Goal: Information Seeking & Learning: Find specific fact

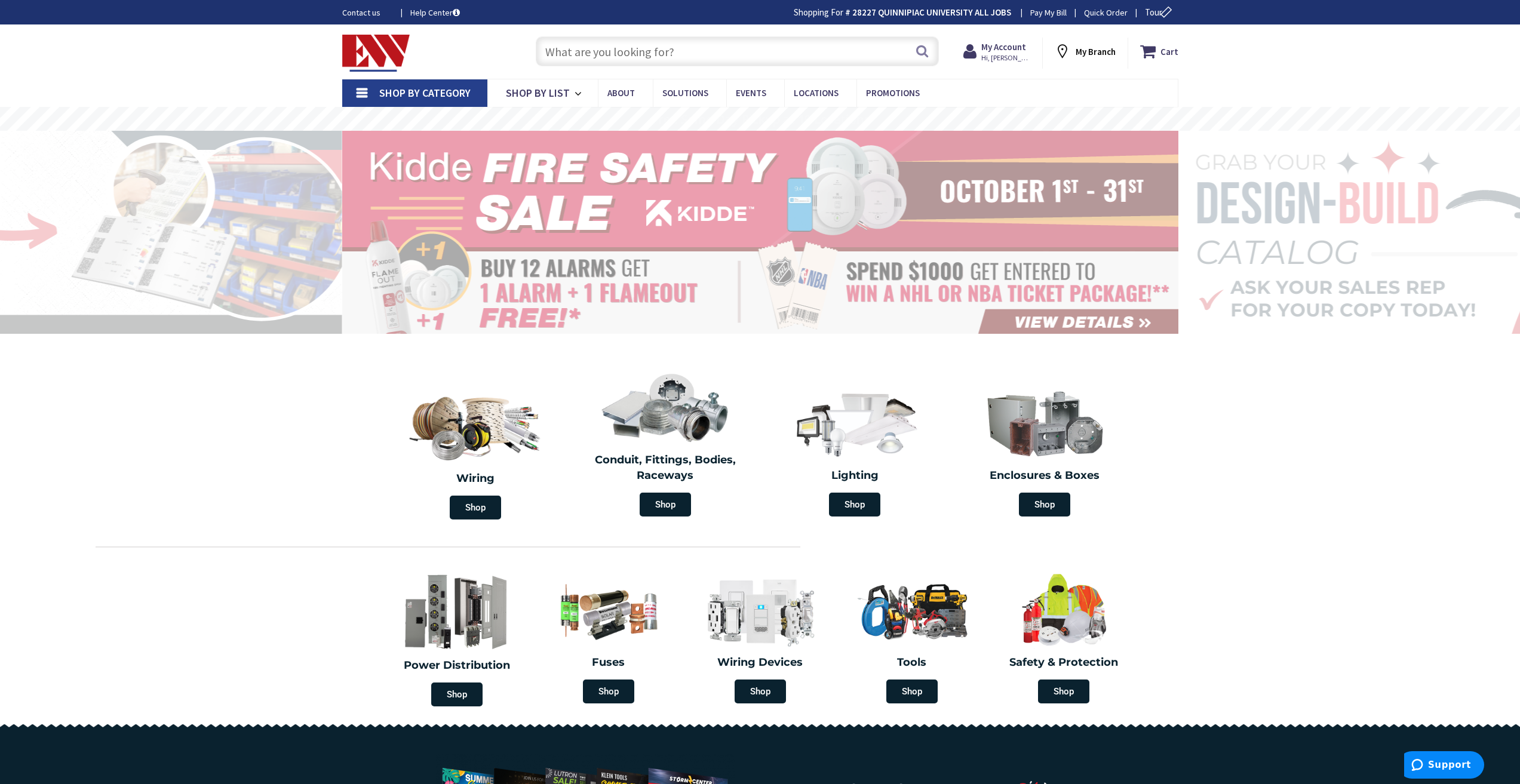
click at [359, 95] on link "Shop By Category" at bounding box center [414, 93] width 145 height 28
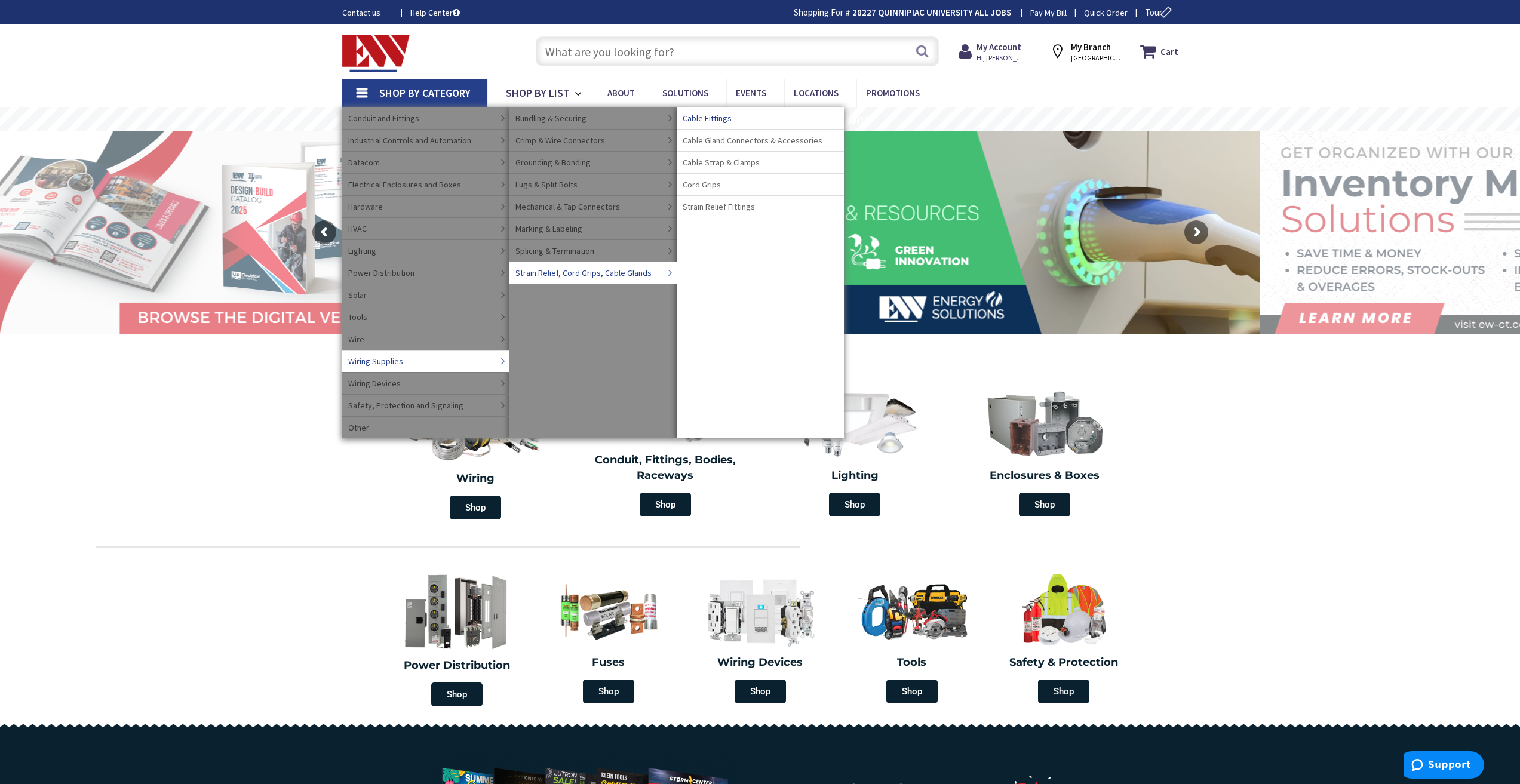
click at [691, 118] on span "Cable Fittings" at bounding box center [707, 119] width 49 height 12
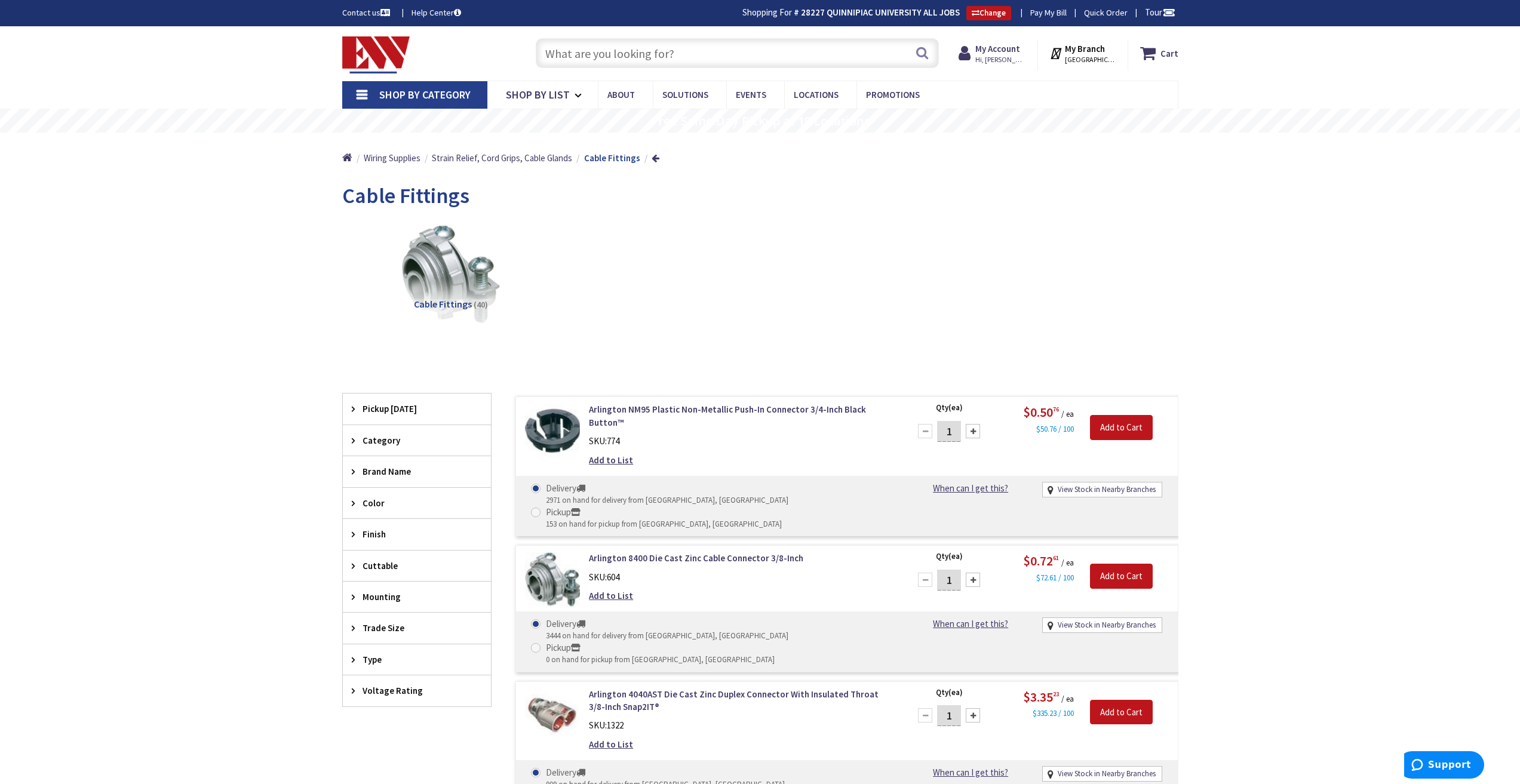
click at [591, 55] on input "text" at bounding box center [737, 53] width 403 height 30
paste input "78618910244"
type input "78618910244"
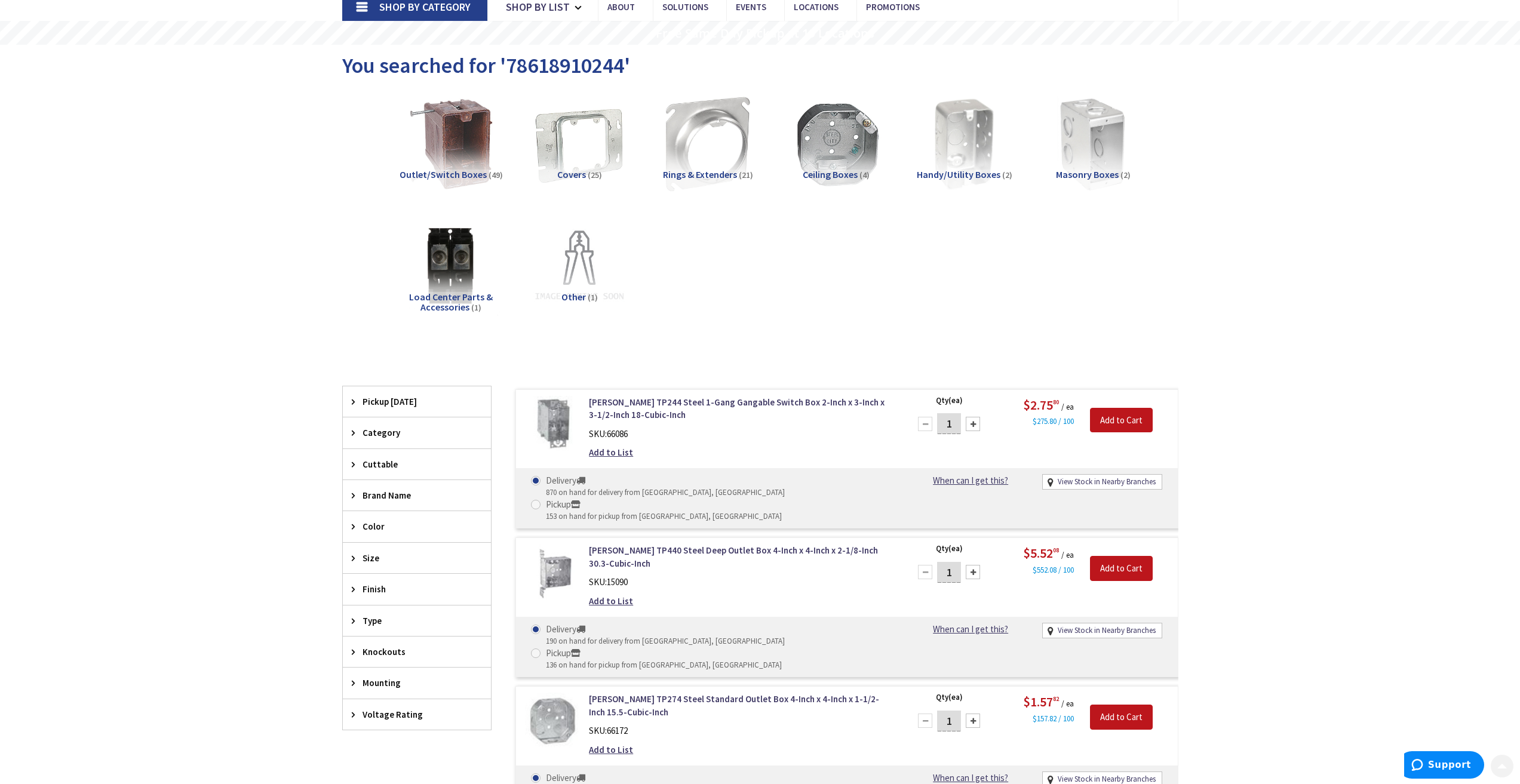
scroll to position [119, 0]
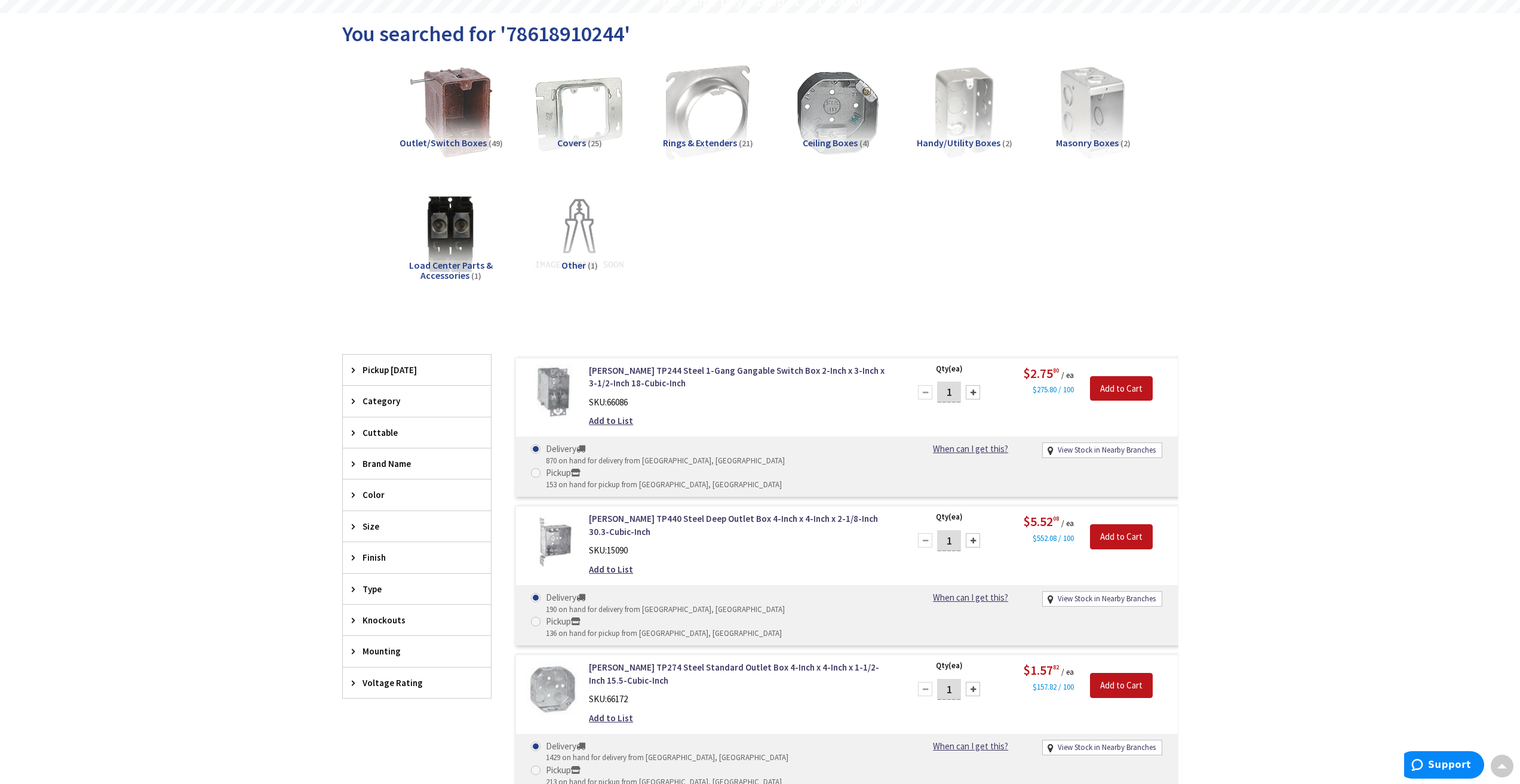
click at [619, 400] on span "66086" at bounding box center [617, 402] width 21 height 11
click at [618, 377] on link "Crouse-Hinds TP244 Steel 1-Gang Gangable Switch Box 2-Inch x 3-Inch x 3-1/2-Inc…" at bounding box center [740, 377] width 304 height 26
click at [595, 381] on link "Crouse-Hinds TP244 Steel 1-Gang Gangable Switch Box 2-Inch x 3-Inch x 3-1/2-Inc…" at bounding box center [740, 377] width 304 height 26
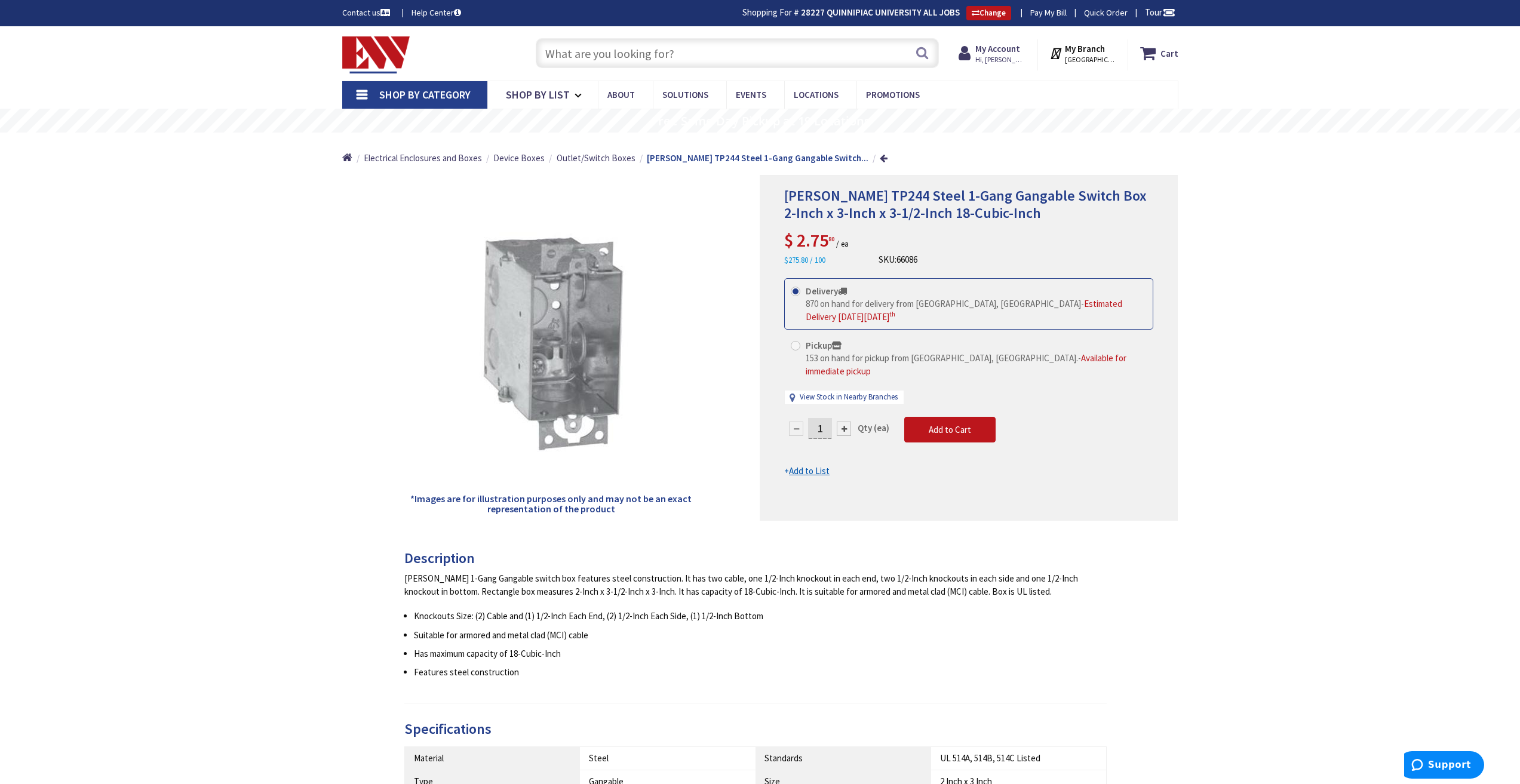
click at [611, 54] on input "text" at bounding box center [737, 53] width 403 height 30
paste input "05016900523"
type input "05016900523"
click at [918, 52] on button "Search" at bounding box center [922, 53] width 15 height 27
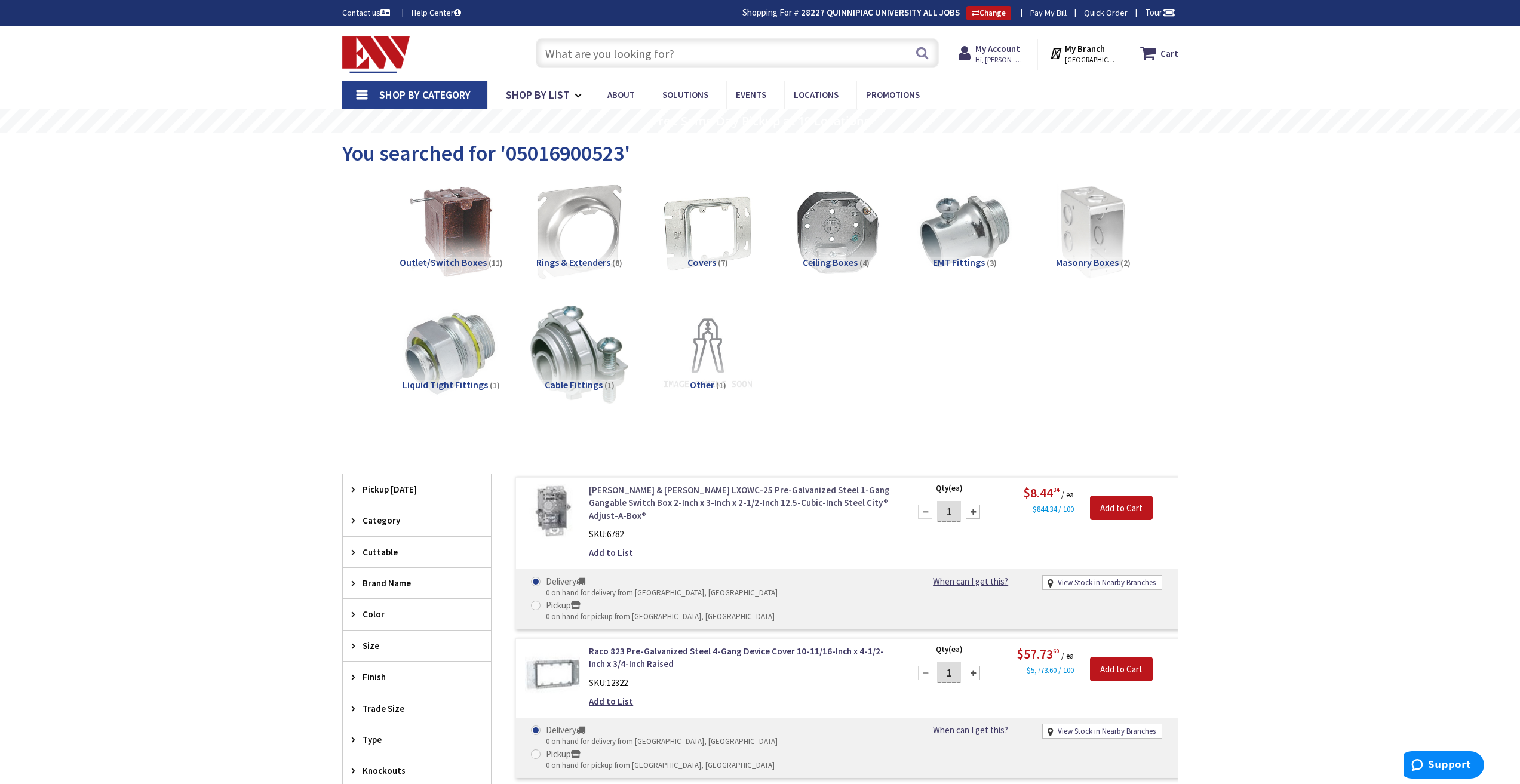
click at [691, 507] on link "[PERSON_NAME] & [PERSON_NAME] LXOWC-25 Pre-Galvanized Steel 1-Gang Gangable Swi…" at bounding box center [740, 502] width 304 height 38
